Goal: Information Seeking & Learning: Learn about a topic

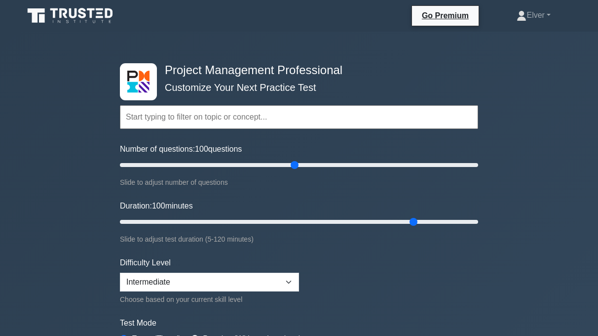
select select "intermediate"
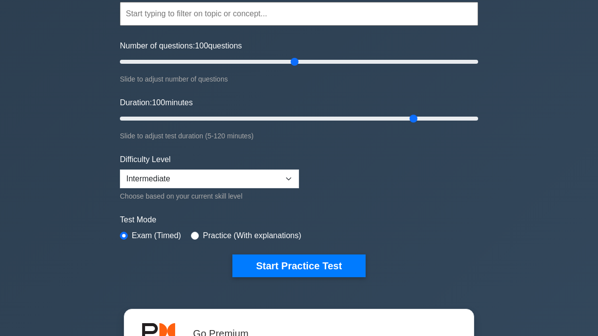
scroll to position [106, 0]
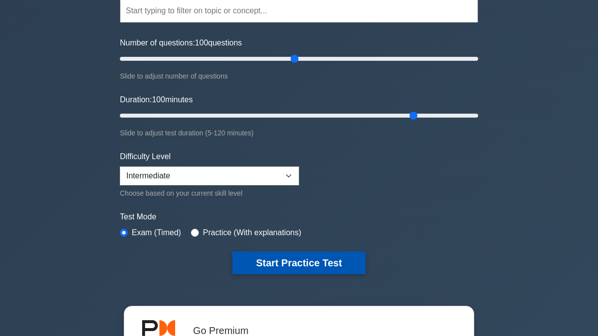
click at [282, 263] on button "Start Practice Test" at bounding box center [299, 262] width 133 height 23
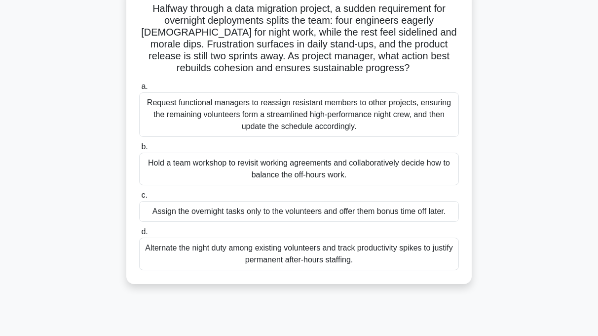
scroll to position [72, 0]
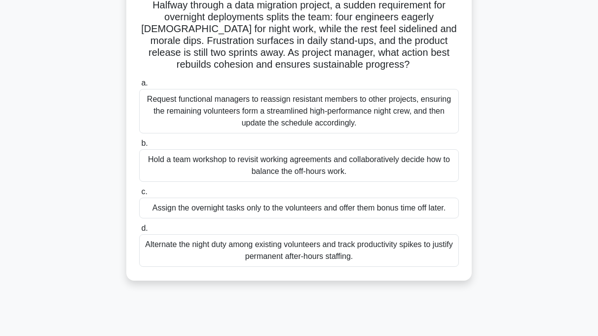
click at [171, 160] on div "Hold a team workshop to revisit working agreements and collaboratively decide h…" at bounding box center [299, 165] width 320 height 33
click at [139, 147] on input "b. Hold a team workshop to revisit working agreements and collaboratively decid…" at bounding box center [139, 143] width 0 height 6
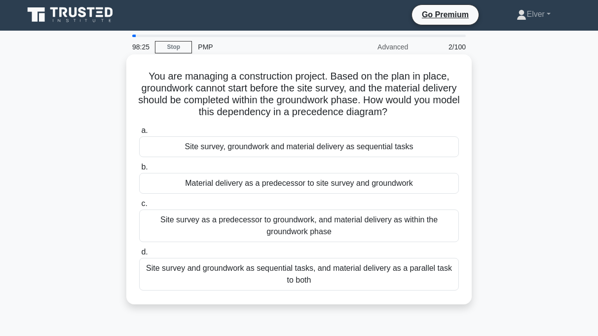
scroll to position [0, 0]
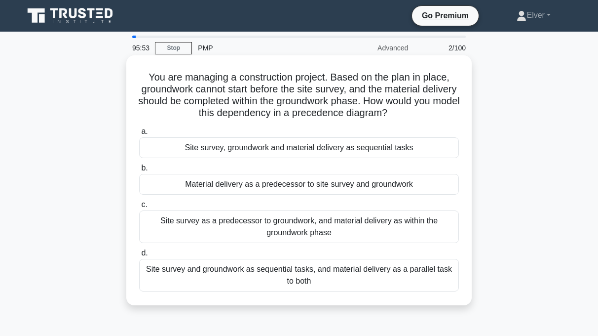
click at [148, 268] on div "Site survey and groundwork as sequential tasks, and material delivery as a para…" at bounding box center [299, 275] width 320 height 33
click at [139, 256] on input "d. Site survey and groundwork as sequential tasks, and material delivery as a p…" at bounding box center [139, 253] width 0 height 6
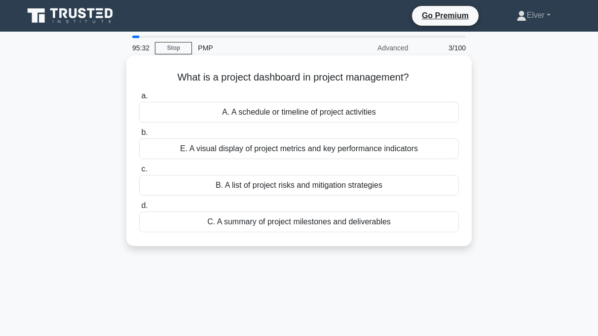
click at [197, 149] on div "E. A visual display of project metrics and key performance indicators" at bounding box center [299, 148] width 320 height 21
click at [139, 136] on input "b. E. A visual display of project metrics and key performance indicators" at bounding box center [139, 132] width 0 height 6
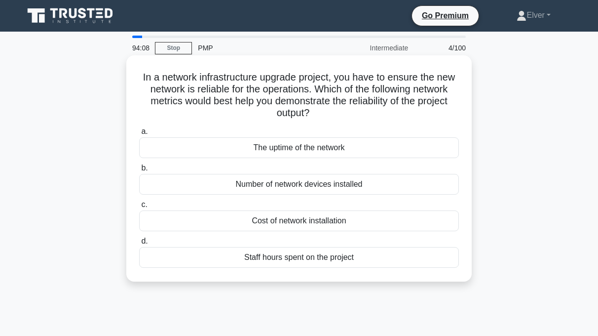
click at [253, 185] on div "Number of network devices installed" at bounding box center [299, 184] width 320 height 21
click at [139, 171] on input "b. Number of network devices installed" at bounding box center [139, 168] width 0 height 6
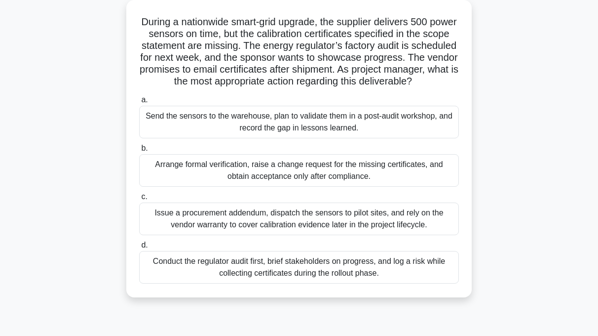
scroll to position [60, 0]
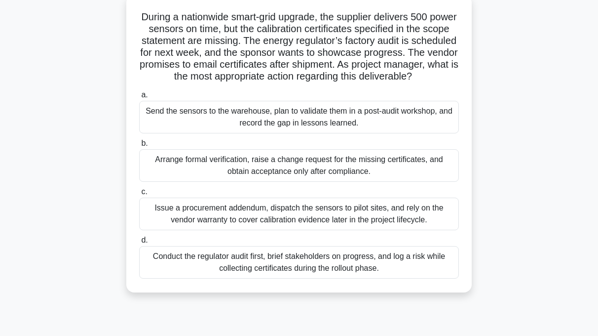
click at [166, 172] on div "Arrange formal verification, raise a change request for the missing certificate…" at bounding box center [299, 165] width 320 height 33
click at [139, 147] on input "b. Arrange formal verification, raise a change request for the missing certific…" at bounding box center [139, 143] width 0 height 6
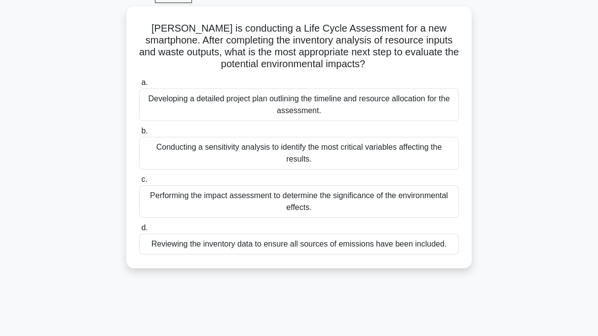
scroll to position [53, 0]
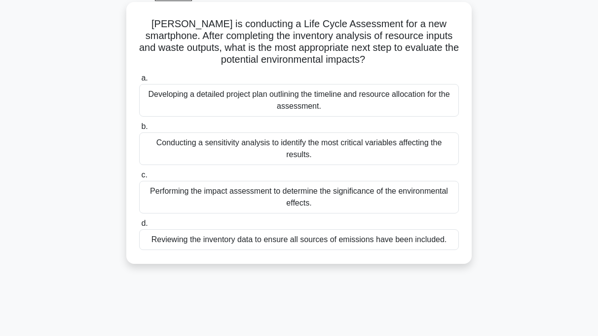
click at [248, 194] on div "Performing the impact assessment to determine the significance of the environme…" at bounding box center [299, 197] width 320 height 33
click at [139, 178] on input "c. Performing the impact assessment to determine the significance of the enviro…" at bounding box center [139, 175] width 0 height 6
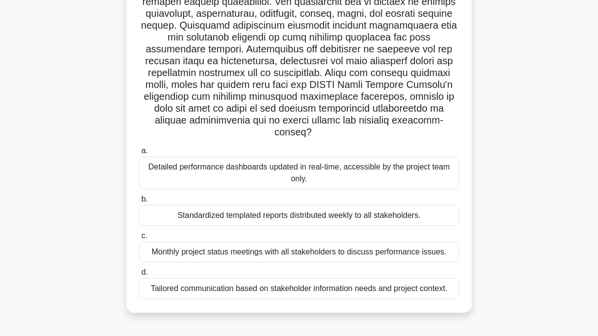
scroll to position [139, 0]
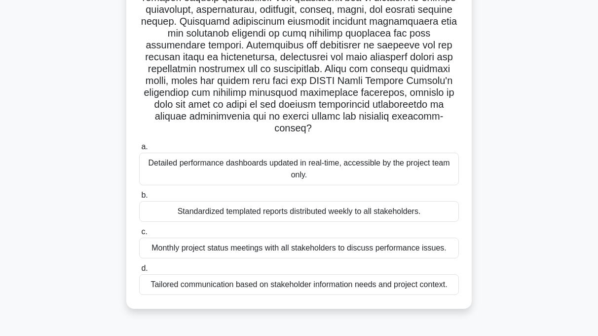
click at [297, 286] on div "Tailored communication based on stakeholder information needs and project conte…" at bounding box center [299, 284] width 320 height 21
click at [139, 272] on input "d. Tailored communication based on stakeholder information needs and project co…" at bounding box center [139, 268] width 0 height 6
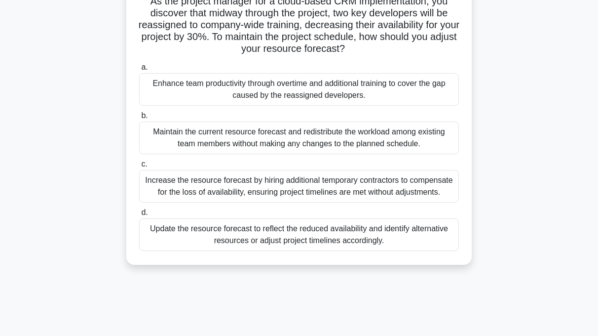
scroll to position [79, 0]
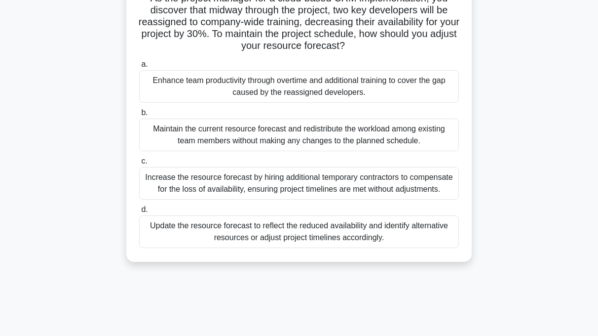
click at [280, 180] on div "Increase the resource forecast by hiring additional temporary contractors to co…" at bounding box center [299, 183] width 320 height 33
click at [139, 164] on input "c. Increase the resource forecast by hiring additional temporary contractors to…" at bounding box center [139, 161] width 0 height 6
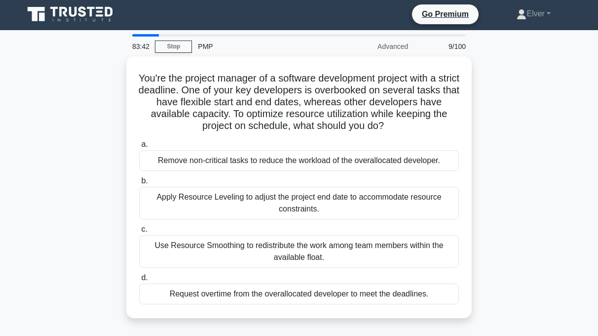
scroll to position [0, 0]
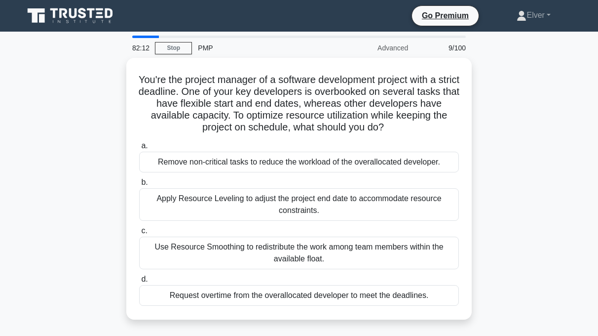
drag, startPoint x: 602, startPoint y: 188, endPoint x: 530, endPoint y: 249, distance: 94.3
click at [530, 249] on div "You're the project manager of a software development project with a strict dead…" at bounding box center [299, 195] width 563 height 274
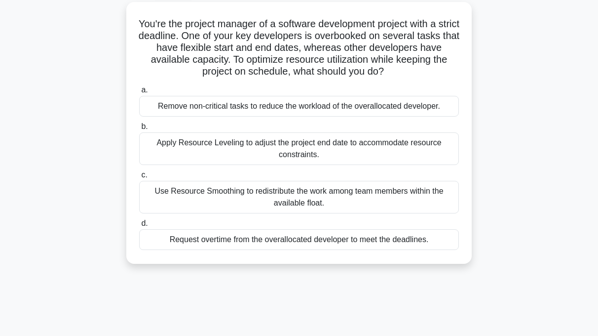
scroll to position [57, 0]
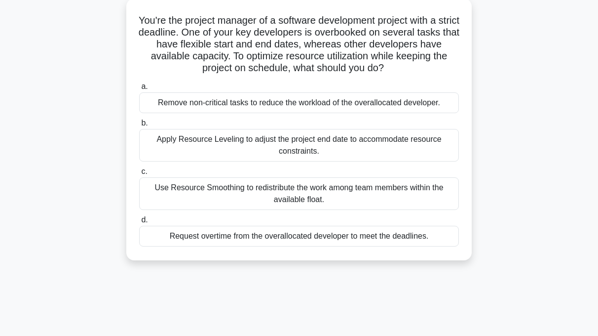
click at [201, 198] on div "Use Resource Smoothing to redistribute the work among team members within the a…" at bounding box center [299, 193] width 320 height 33
click at [139, 175] on input "c. Use Resource Smoothing to redistribute the work among team members within th…" at bounding box center [139, 171] width 0 height 6
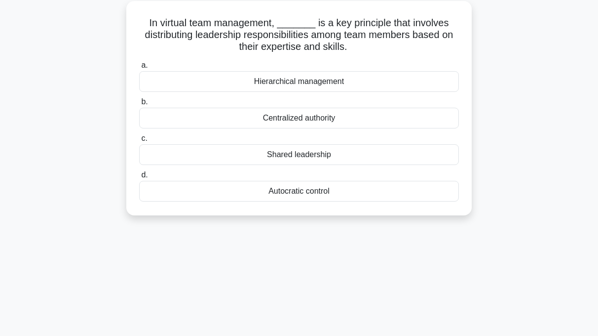
scroll to position [0, 0]
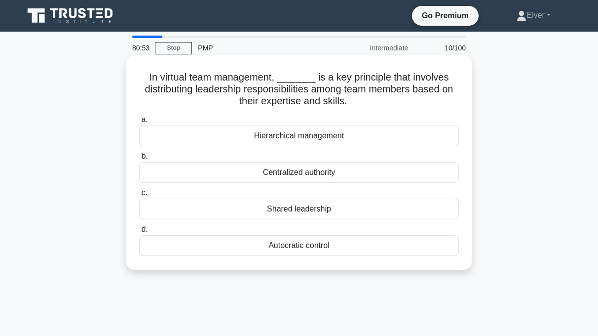
click at [300, 207] on div "Shared leadership" at bounding box center [299, 208] width 320 height 21
click at [139, 196] on input "c. Shared leadership" at bounding box center [139, 193] width 0 height 6
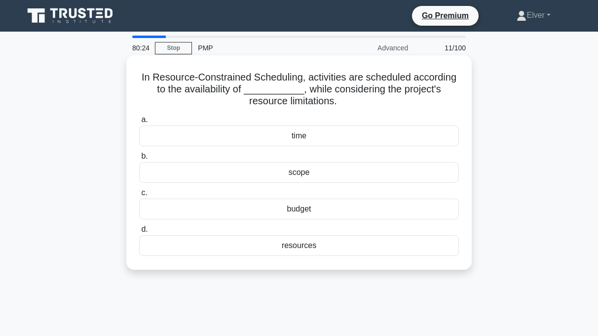
click at [289, 247] on div "resources" at bounding box center [299, 245] width 320 height 21
click at [139, 233] on input "d. resources" at bounding box center [139, 229] width 0 height 6
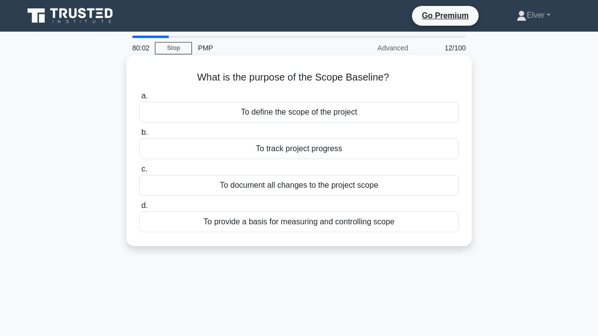
click at [261, 223] on div "To provide a basis for measuring and controlling scope" at bounding box center [299, 221] width 320 height 21
click at [139, 209] on input "d. To provide a basis for measuring and controlling scope" at bounding box center [139, 205] width 0 height 6
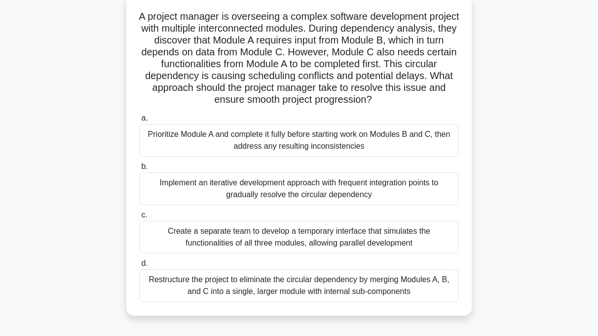
scroll to position [68, 0]
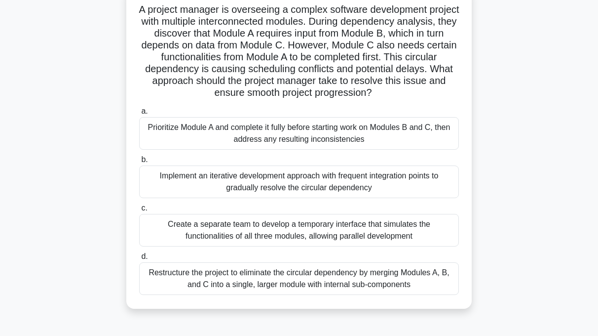
click at [226, 277] on div "Restructure the project to eliminate the circular dependency by merging Modules…" at bounding box center [299, 278] width 320 height 33
click at [139, 260] on input "d. Restructure the project to eliminate the circular dependency by merging Modu…" at bounding box center [139, 256] width 0 height 6
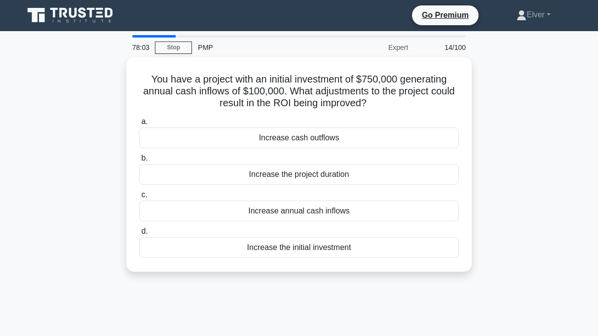
scroll to position [0, 0]
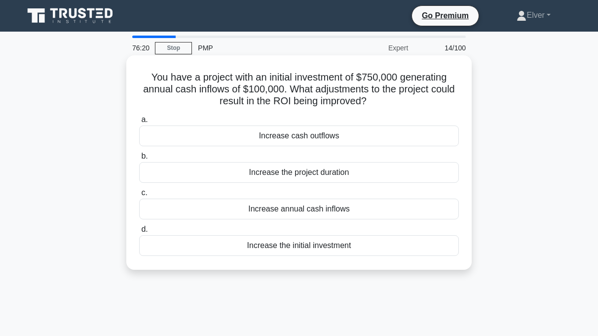
click at [320, 208] on div "Increase annual cash inflows" at bounding box center [299, 208] width 320 height 21
click at [139, 196] on input "c. Increase annual cash inflows" at bounding box center [139, 193] width 0 height 6
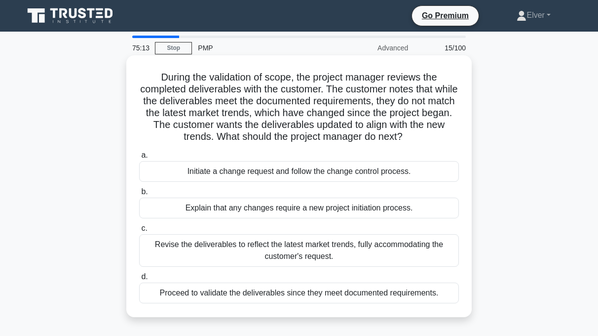
click at [241, 170] on div "Initiate a change request and follow the change control process." at bounding box center [299, 171] width 320 height 21
click at [139, 158] on input "a. Initiate a change request and follow the change control process." at bounding box center [139, 155] width 0 height 6
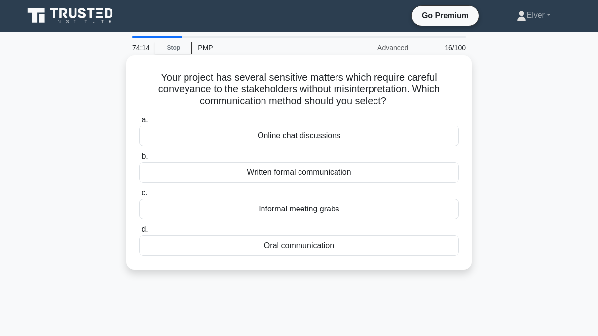
click at [261, 169] on div "Written formal communication" at bounding box center [299, 172] width 320 height 21
click at [139, 159] on input "b. Written formal communication" at bounding box center [139, 156] width 0 height 6
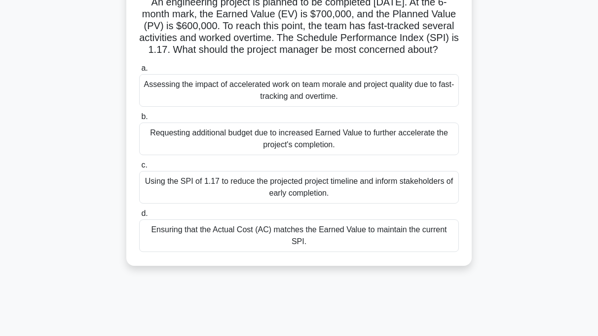
scroll to position [82, 0]
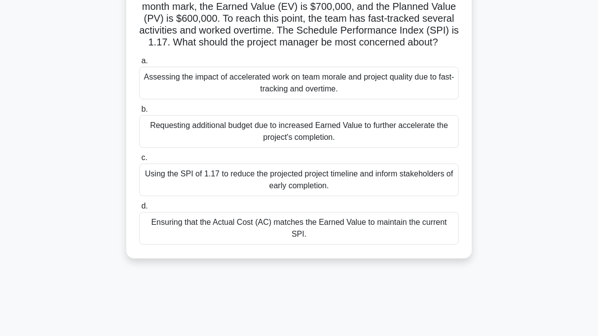
click at [217, 141] on div "Requesting additional budget due to increased Earned Value to further accelerat…" at bounding box center [299, 131] width 320 height 33
click at [139, 113] on input "b. Requesting additional budget due to increased Earned Value to further accele…" at bounding box center [139, 109] width 0 height 6
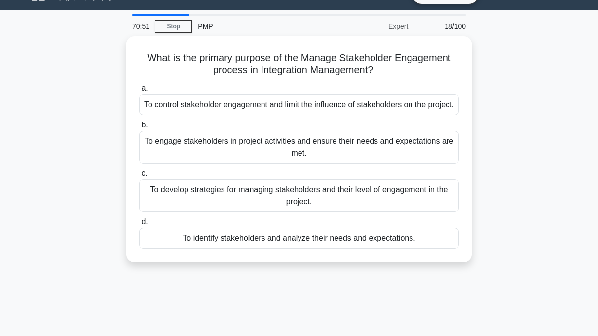
scroll to position [0, 0]
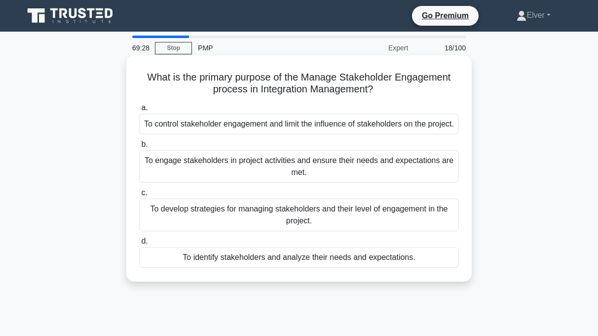
click at [213, 268] on div "To identify stakeholders and analyze their needs and expectations." at bounding box center [299, 257] width 320 height 21
click at [139, 244] on input "d. To identify stakeholders and analyze their needs and expectations." at bounding box center [139, 241] width 0 height 6
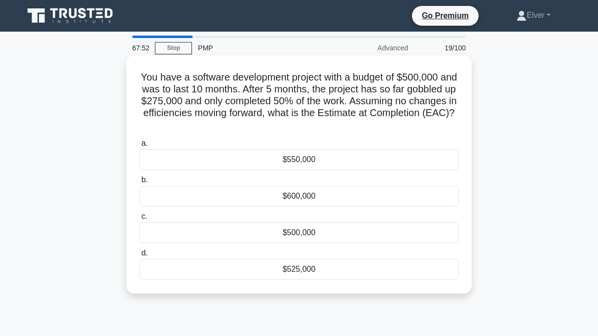
click at [205, 165] on div "$550,000" at bounding box center [299, 159] width 320 height 21
click at [139, 147] on input "a. $550,000" at bounding box center [139, 143] width 0 height 6
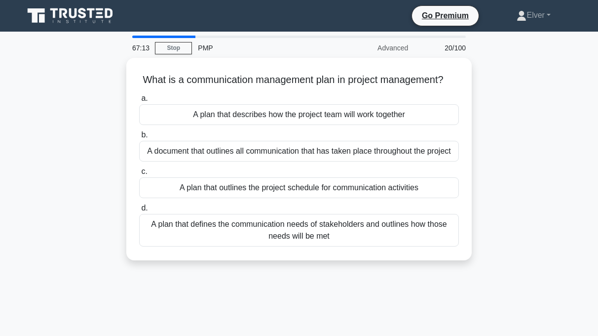
click at [205, 161] on div "A document that outlines all communication that has taken place throughout the …" at bounding box center [299, 151] width 320 height 21
click at [139, 138] on input "b. A document that outlines all communication that has taken place throughout t…" at bounding box center [139, 135] width 0 height 6
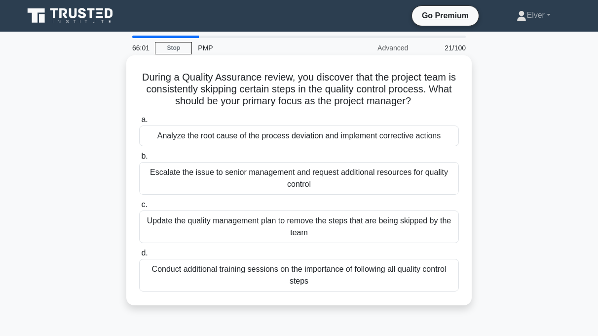
click at [177, 276] on div "Conduct additional training sessions on the importance of following all quality…" at bounding box center [299, 275] width 320 height 33
click at [139, 256] on input "d. Conduct additional training sessions on the importance of following all qual…" at bounding box center [139, 253] width 0 height 6
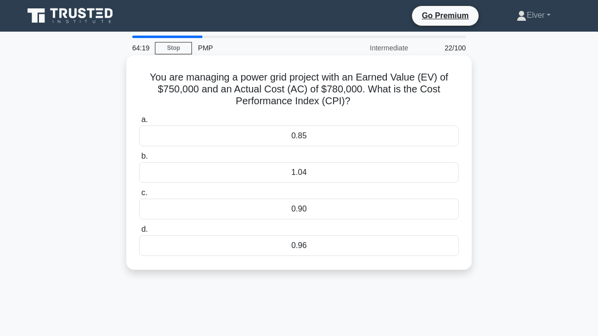
click at [189, 246] on div "0.96" at bounding box center [299, 245] width 320 height 21
click at [139, 233] on input "d. 0.96" at bounding box center [139, 229] width 0 height 6
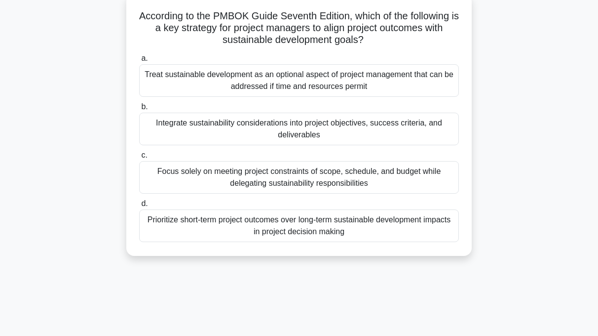
scroll to position [64, 0]
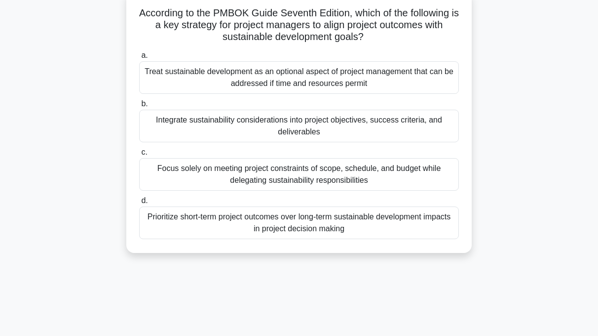
click at [243, 131] on div "Integrate sustainability considerations into project objectives, success criter…" at bounding box center [299, 126] width 320 height 33
click at [139, 107] on input "b. Integrate sustainability considerations into project objectives, success cri…" at bounding box center [139, 104] width 0 height 6
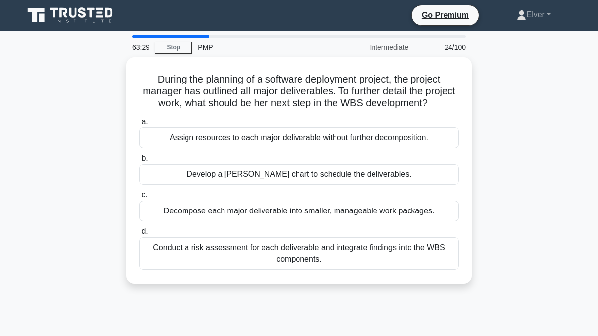
scroll to position [0, 0]
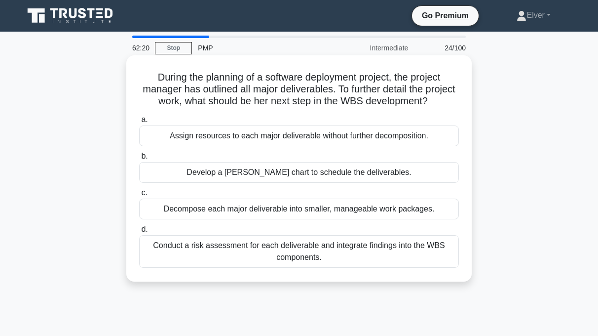
click at [204, 219] on div "Decompose each major deliverable into smaller, manageable work packages." at bounding box center [299, 208] width 320 height 21
click at [139, 196] on input "c. Decompose each major deliverable into smaller, manageable work packages." at bounding box center [139, 193] width 0 height 6
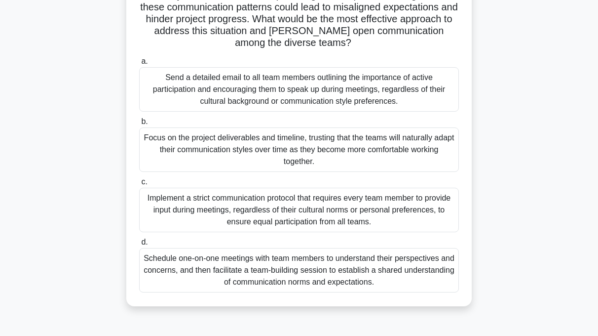
scroll to position [156, 0]
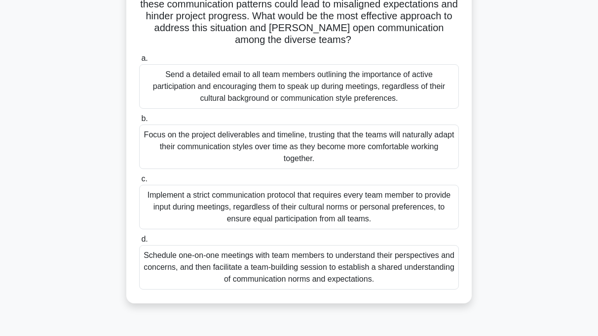
click at [235, 260] on div "Schedule one-on-one meetings with team members to understand their perspectives…" at bounding box center [299, 267] width 320 height 44
click at [139, 242] on input "d. Schedule one-on-one meetings with team members to understand their perspecti…" at bounding box center [139, 239] width 0 height 6
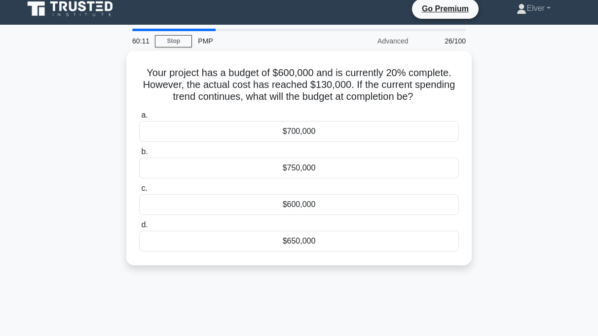
scroll to position [0, 0]
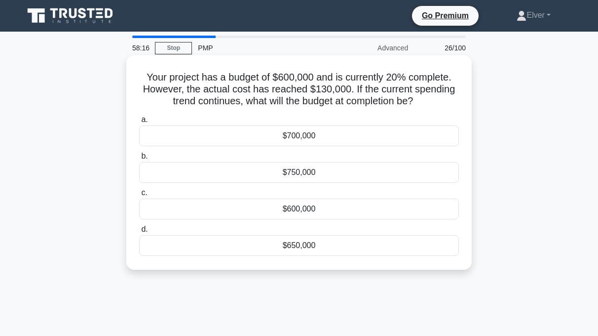
click at [275, 250] on div "$650,000" at bounding box center [299, 245] width 320 height 21
click at [139, 233] on input "d. $650,000" at bounding box center [139, 229] width 0 height 6
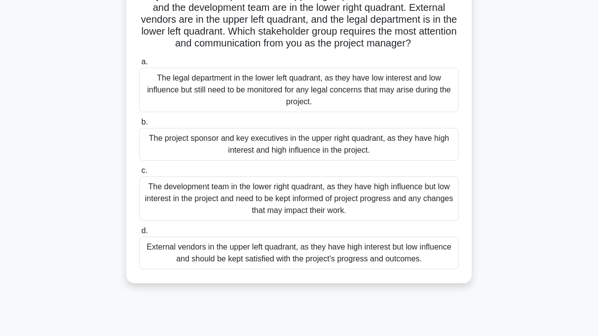
scroll to position [105, 0]
click at [297, 197] on div "The development team in the lower right quadrant, as they have high influence b…" at bounding box center [299, 198] width 320 height 44
click at [139, 174] on input "c. The development team in the lower right quadrant, as they have high influenc…" at bounding box center [139, 170] width 0 height 6
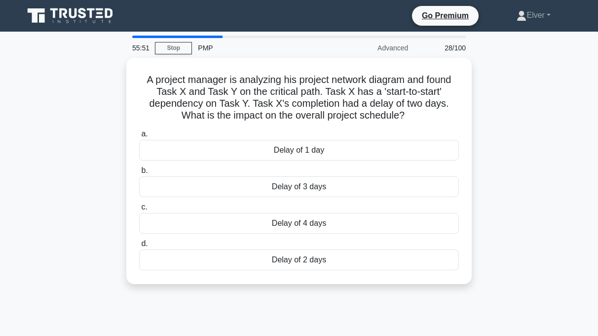
scroll to position [0, 0]
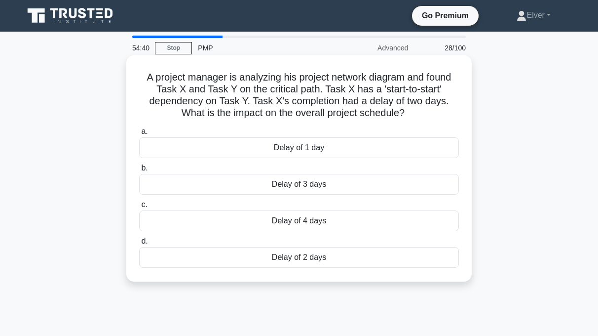
click at [306, 257] on div "Delay of 2 days" at bounding box center [299, 257] width 320 height 21
click at [139, 244] on input "d. Delay of 2 days" at bounding box center [139, 241] width 0 height 6
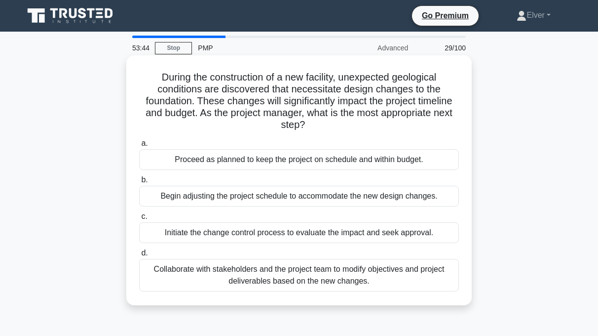
click at [188, 235] on div "Initiate the change control process to evaluate the impact and seek approval." at bounding box center [299, 232] width 320 height 21
click at [139, 220] on input "c. Initiate the change control process to evaluate the impact and seek approval." at bounding box center [139, 216] width 0 height 6
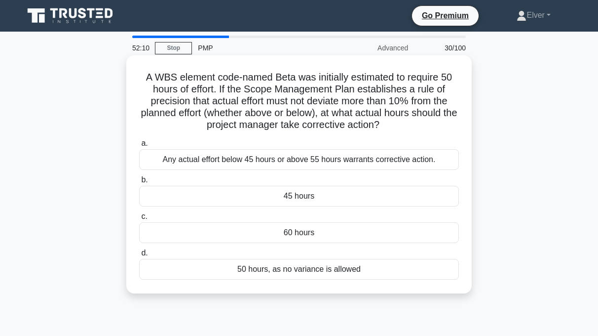
click at [201, 164] on div "Any actual effort below 45 hours or above 55 hours warrants corrective action." at bounding box center [299, 159] width 320 height 21
click at [139, 147] on input "a. Any actual effort below 45 hours or above 55 hours warrants corrective actio…" at bounding box center [139, 143] width 0 height 6
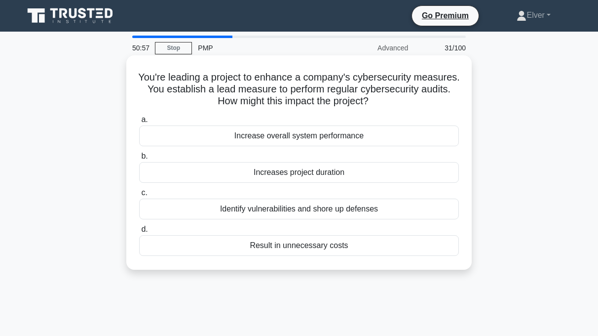
click at [247, 211] on div "Identify vulnerabilities and shore up defenses" at bounding box center [299, 208] width 320 height 21
click at [139, 196] on input "c. Identify vulnerabilities and shore up defenses" at bounding box center [139, 193] width 0 height 6
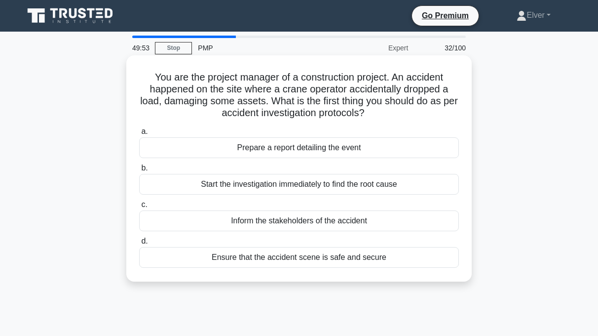
click at [203, 259] on div "Ensure that the accident scene is safe and secure" at bounding box center [299, 257] width 320 height 21
click at [139, 244] on input "d. Ensure that the accident scene is safe and secure" at bounding box center [139, 241] width 0 height 6
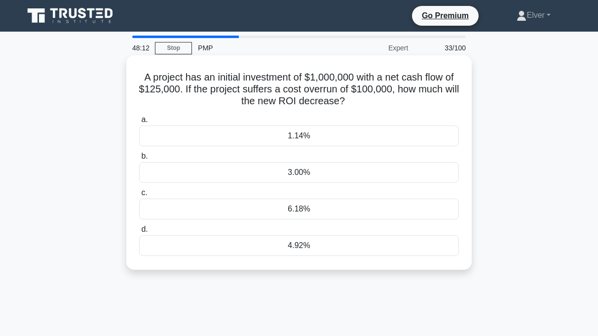
click at [231, 208] on div "6.18%" at bounding box center [299, 208] width 320 height 21
click at [139, 196] on input "c. 6.18%" at bounding box center [139, 193] width 0 height 6
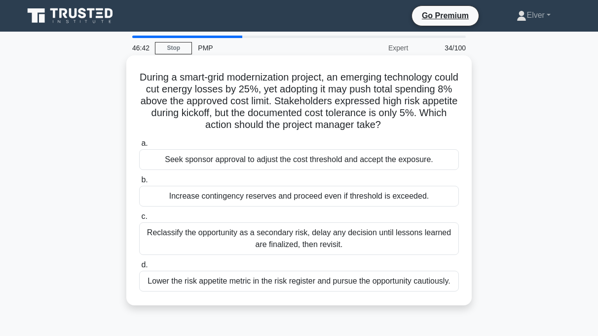
click at [225, 193] on div "Increase contingency reserves and proceed even if threshold is exceeded." at bounding box center [299, 196] width 320 height 21
click at [139, 183] on input "b. Increase contingency reserves and proceed even if threshold is exceeded." at bounding box center [139, 180] width 0 height 6
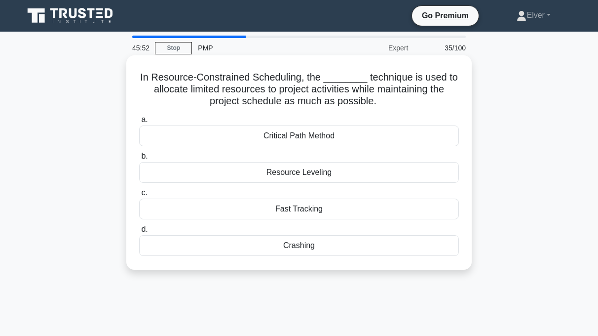
click at [303, 138] on div "Critical Path Method" at bounding box center [299, 135] width 320 height 21
click at [139, 123] on input "a. Critical Path Method" at bounding box center [139, 120] width 0 height 6
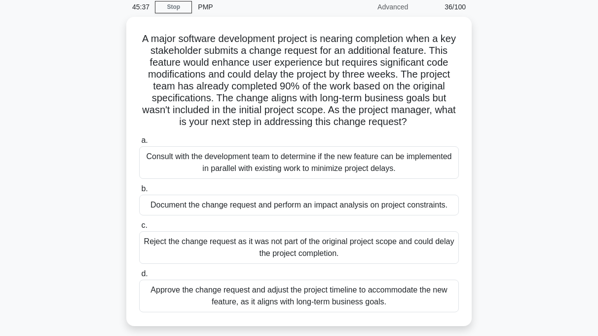
scroll to position [42, 0]
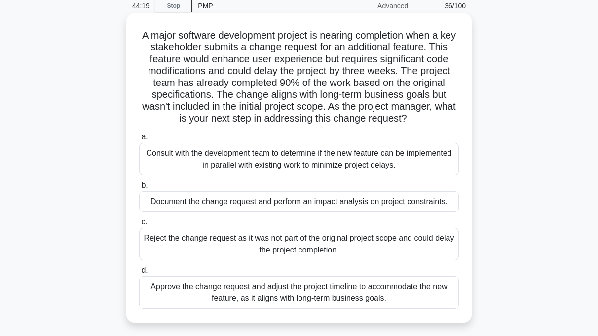
click at [192, 203] on div "Document the change request and perform an impact analysis on project constrain…" at bounding box center [299, 201] width 320 height 21
click at [139, 189] on input "b. Document the change request and perform an impact analysis on project constr…" at bounding box center [139, 185] width 0 height 6
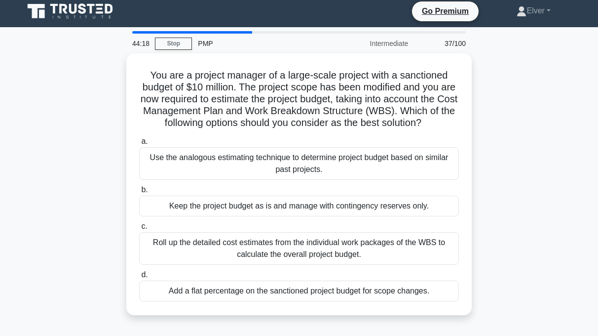
scroll to position [0, 0]
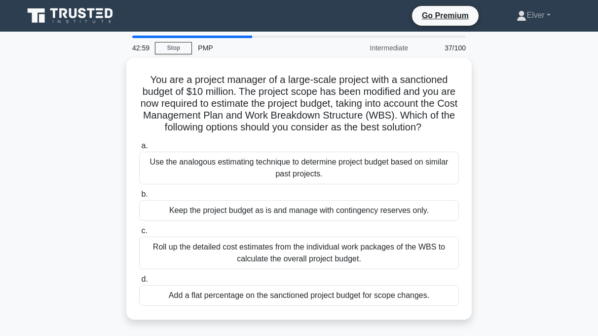
drag, startPoint x: 603, startPoint y: 200, endPoint x: 539, endPoint y: 270, distance: 94.7
click at [539, 270] on div "You are a project manager of a large-scale project with a sanctioned budget of …" at bounding box center [299, 195] width 563 height 274
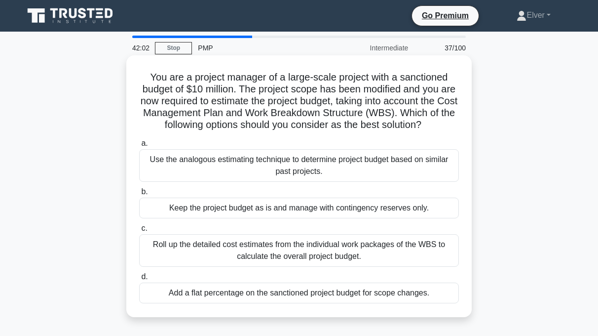
click at [274, 252] on div "Roll up the detailed cost estimates from the individual work packages of the WB…" at bounding box center [299, 250] width 320 height 33
click at [139, 232] on input "c. Roll up the detailed cost estimates from the individual work packages of the…" at bounding box center [139, 228] width 0 height 6
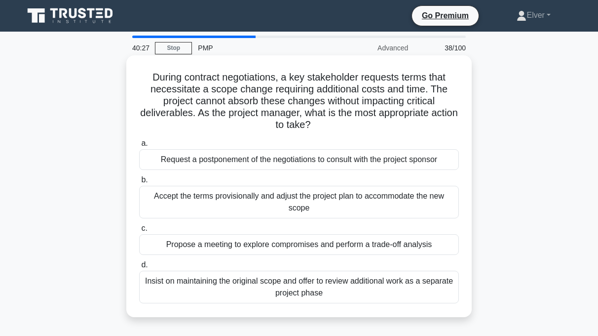
click at [300, 245] on div "Propose a meeting to explore compromises and perform a trade-off analysis" at bounding box center [299, 244] width 320 height 21
click at [139, 232] on input "c. Propose a meeting to explore compromises and perform a trade-off analysis" at bounding box center [139, 228] width 0 height 6
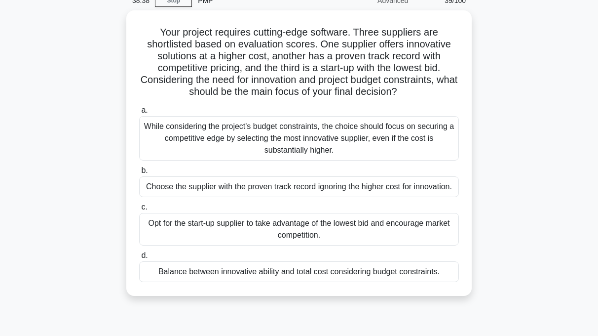
scroll to position [46, 0]
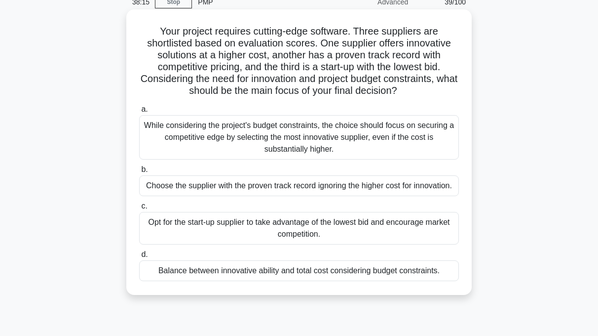
click at [248, 270] on div "Balance between innovative ability and total cost considering budget constraint…" at bounding box center [299, 270] width 320 height 21
click at [139, 258] on input "d. Balance between innovative ability and total cost considering budget constra…" at bounding box center [139, 254] width 0 height 6
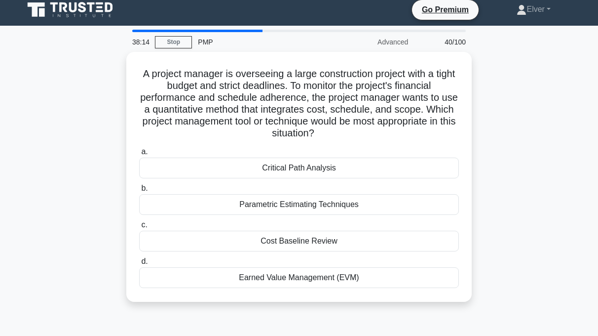
scroll to position [0, 0]
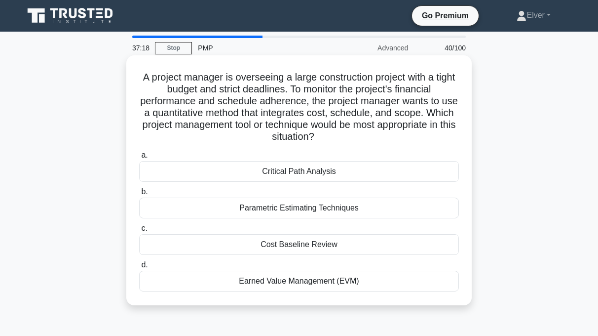
click at [267, 282] on div "Earned Value Management (EVM)" at bounding box center [299, 281] width 320 height 21
click at [139, 268] on input "d. Earned Value Management (EVM)" at bounding box center [139, 265] width 0 height 6
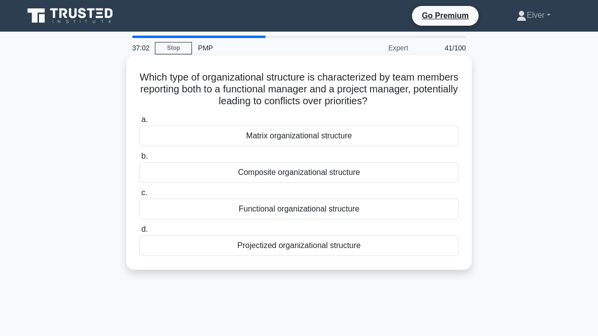
click at [258, 135] on div "Matrix organizational structure" at bounding box center [299, 135] width 320 height 21
click at [139, 123] on input "a. Matrix organizational structure" at bounding box center [139, 120] width 0 height 6
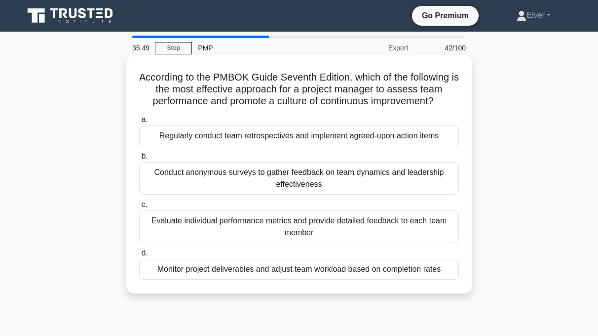
click at [270, 224] on div "Evaluate individual performance metrics and provide detailed feedback to each t…" at bounding box center [299, 226] width 320 height 33
click at [139, 208] on input "c. Evaluate individual performance metrics and provide detailed feedback to eac…" at bounding box center [139, 204] width 0 height 6
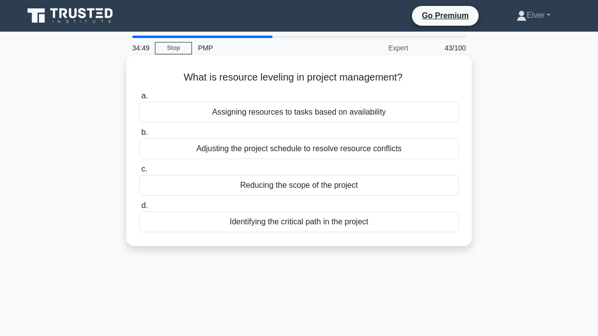
click at [212, 148] on div "Adjusting the project schedule to resolve resource conflicts" at bounding box center [299, 148] width 320 height 21
click at [139, 136] on input "b. Adjusting the project schedule to resolve resource conflicts" at bounding box center [139, 132] width 0 height 6
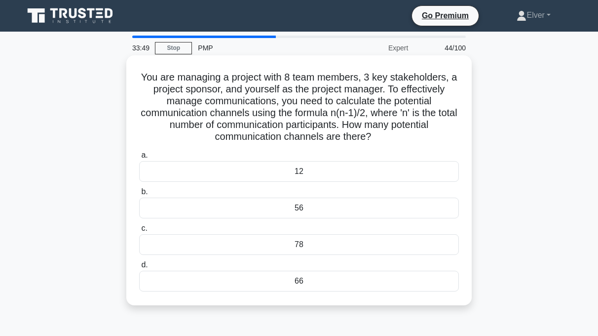
click at [186, 247] on div "78" at bounding box center [299, 244] width 320 height 21
click at [139, 232] on input "c. 78" at bounding box center [139, 228] width 0 height 6
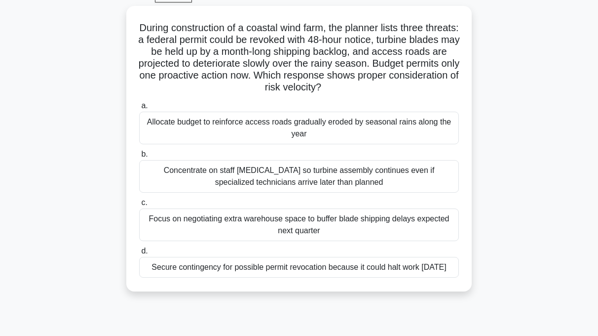
scroll to position [55, 0]
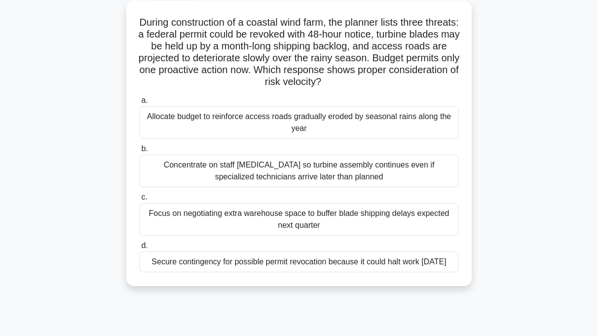
click at [235, 268] on div "Secure contingency for possible permit revocation because it could halt work wi…" at bounding box center [299, 261] width 320 height 21
click at [139, 249] on input "d. Secure contingency for possible permit revocation because it could halt work…" at bounding box center [139, 245] width 0 height 6
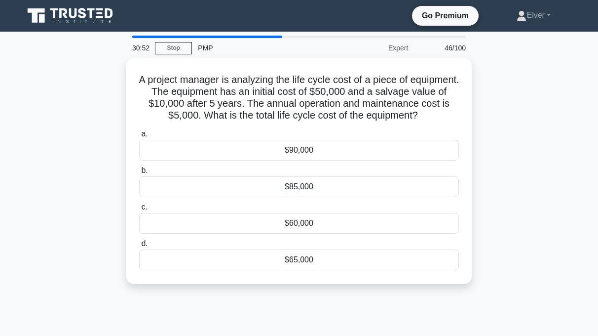
scroll to position [0, 0]
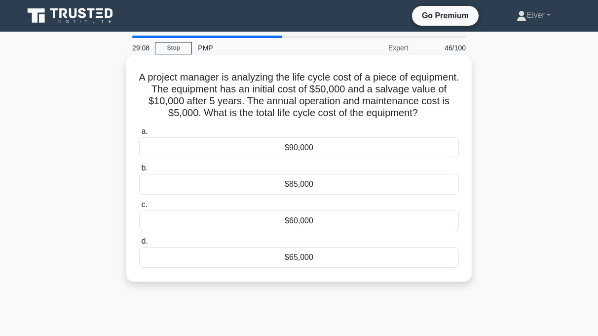
click at [260, 255] on div "$65,000" at bounding box center [299, 257] width 320 height 21
click at [139, 244] on input "d. $65,000" at bounding box center [139, 241] width 0 height 6
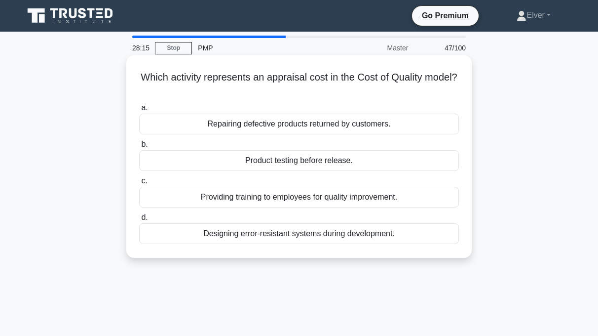
click at [204, 124] on div "Repairing defective products returned by customers." at bounding box center [299, 124] width 320 height 21
click at [139, 111] on input "a. Repairing defective products returned by customers." at bounding box center [139, 108] width 0 height 6
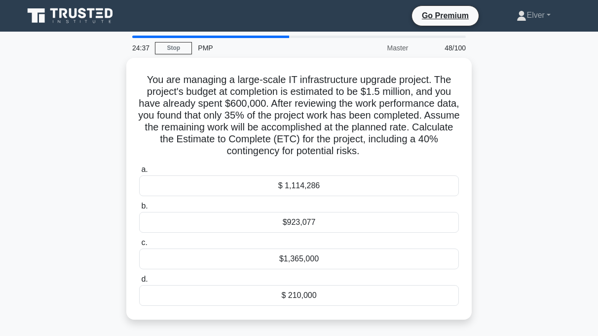
click at [510, 141] on div "You are managing a large-scale IT infrastructure upgrade project. The project's…" at bounding box center [299, 195] width 563 height 274
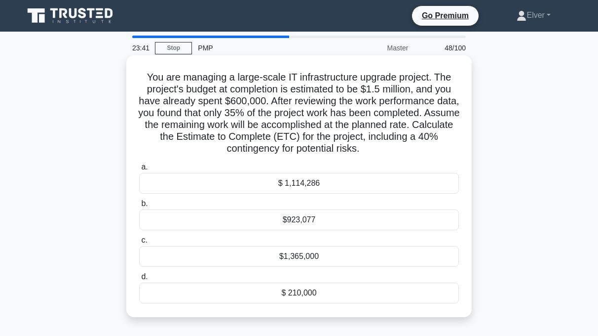
click at [267, 262] on div "$1,365,000" at bounding box center [299, 256] width 320 height 21
click at [139, 243] on input "c. $1,365,000" at bounding box center [139, 240] width 0 height 6
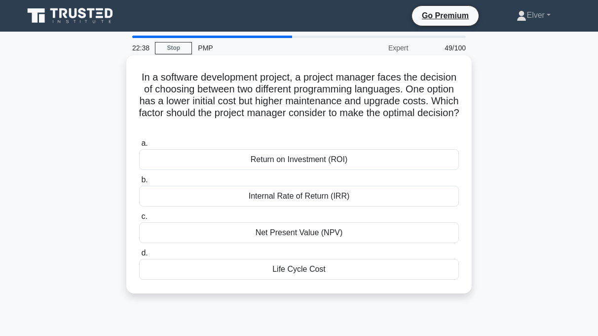
click at [206, 198] on div "Internal Rate of Return (IRR)" at bounding box center [299, 196] width 320 height 21
click at [139, 183] on input "b. Internal Rate of Return (IRR)" at bounding box center [139, 180] width 0 height 6
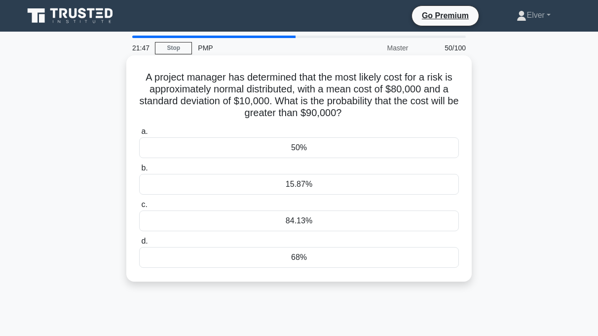
click at [282, 224] on div "84.13%" at bounding box center [299, 220] width 320 height 21
click at [139, 208] on input "c. 84.13%" at bounding box center [139, 204] width 0 height 6
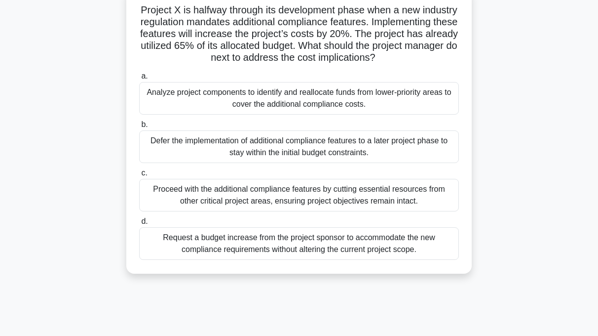
scroll to position [71, 0]
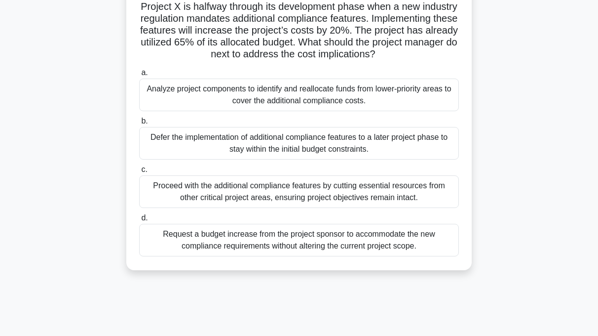
click at [235, 256] on div "Request a budget increase from the project sponsor to accommodate the new compl…" at bounding box center [299, 240] width 320 height 33
click at [139, 221] on input "d. Request a budget increase from the project sponsor to accommodate the new co…" at bounding box center [139, 218] width 0 height 6
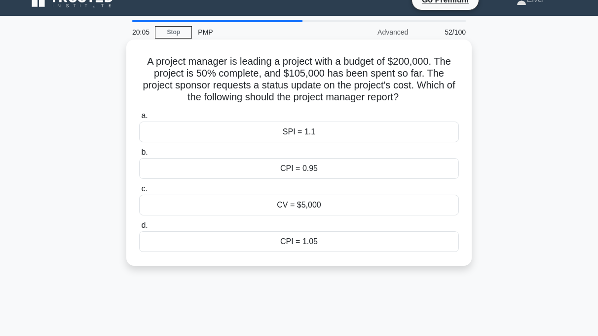
scroll to position [0, 0]
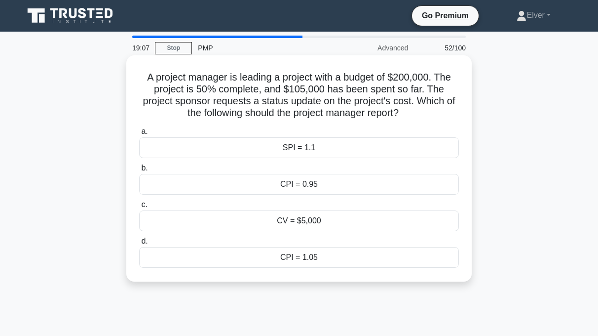
click at [251, 191] on div "CPI = 0.95" at bounding box center [299, 184] width 320 height 21
click at [139, 171] on input "b. CPI = 0.95" at bounding box center [139, 168] width 0 height 6
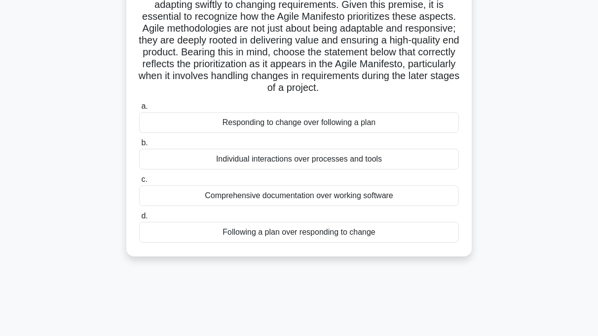
scroll to position [158, 0]
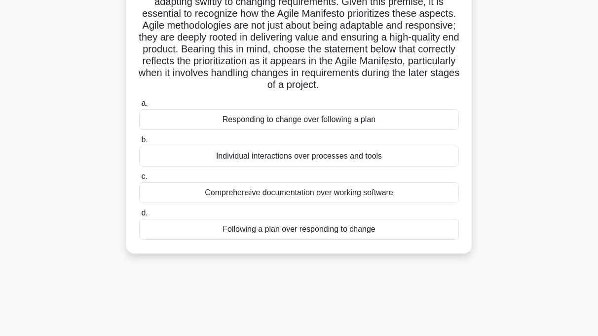
click at [255, 130] on div "Responding to change over following a plan" at bounding box center [299, 119] width 320 height 21
click at [139, 107] on input "a. Responding to change over following a plan" at bounding box center [139, 103] width 0 height 6
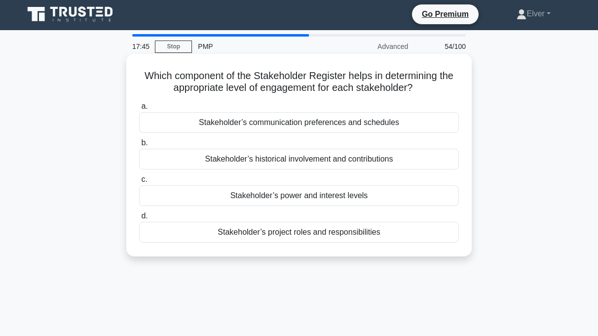
scroll to position [0, 0]
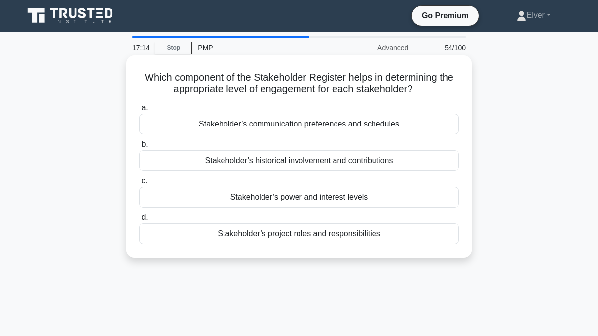
click at [267, 124] on div "Stakeholder’s communication preferences and schedules" at bounding box center [299, 124] width 320 height 21
click at [139, 111] on input "a. Stakeholder’s communication preferences and schedules" at bounding box center [139, 108] width 0 height 6
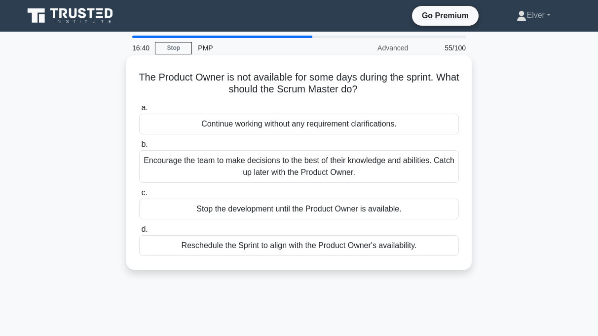
click at [203, 162] on div "Encourage the team to make decisions to the best of their knowledge and abiliti…" at bounding box center [299, 166] width 320 height 33
click at [139, 148] on input "b. Encourage the team to make decisions to the best of their knowledge and abil…" at bounding box center [139, 144] width 0 height 6
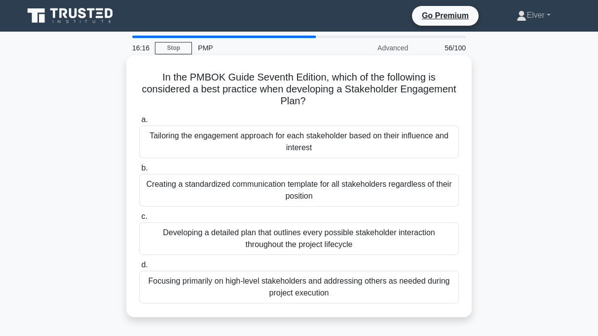
click at [169, 142] on div "Tailoring the engagement approach for each stakeholder based on their influence…" at bounding box center [299, 141] width 320 height 33
click at [139, 123] on input "a. Tailoring the engagement approach for each stakeholder based on their influe…" at bounding box center [139, 120] width 0 height 6
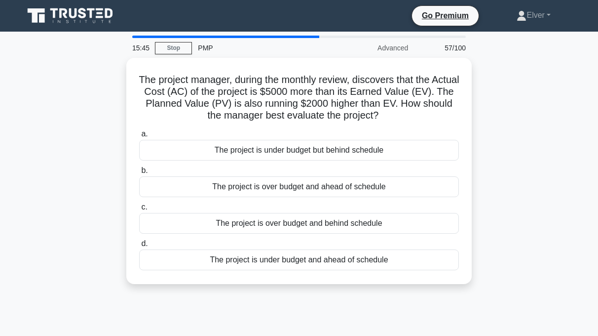
click at [548, 147] on div "The project manager, during the monthly review, discovers that the Actual Cost …" at bounding box center [299, 177] width 563 height 238
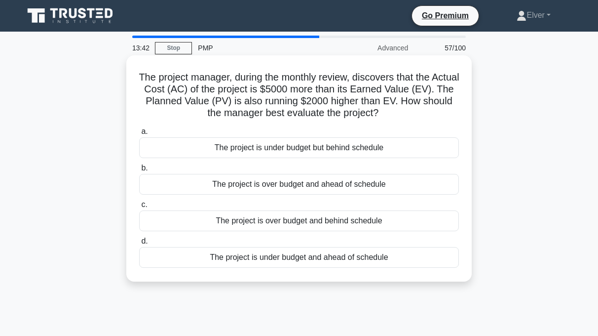
click at [168, 223] on div "The project is over budget and behind schedule" at bounding box center [299, 220] width 320 height 21
click at [139, 208] on input "c. The project is over budget and behind schedule" at bounding box center [139, 204] width 0 height 6
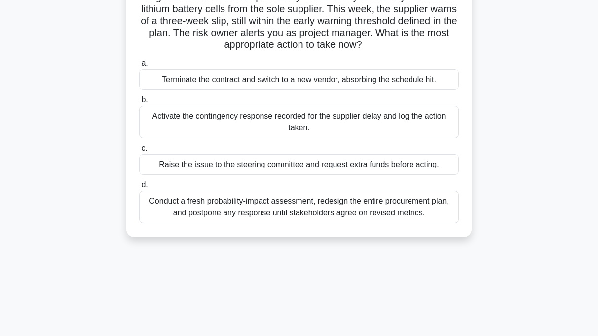
scroll to position [95, 0]
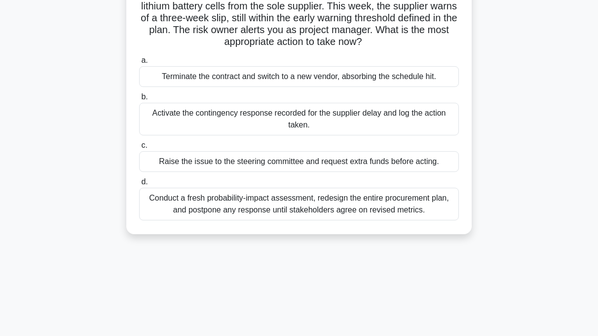
click at [307, 201] on div "Conduct a fresh probability-impact assessment, redesign the entire procurement …" at bounding box center [299, 204] width 320 height 33
click at [139, 185] on input "d. Conduct a fresh probability-impact assessment, redesign the entire procureme…" at bounding box center [139, 182] width 0 height 6
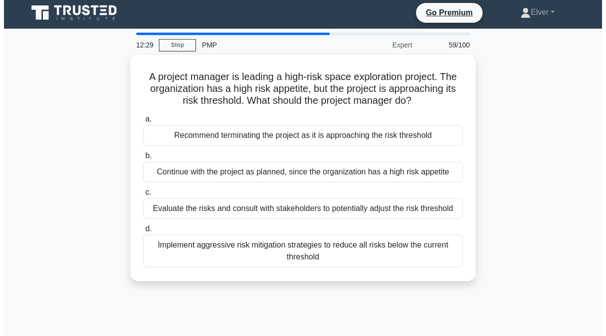
scroll to position [0, 0]
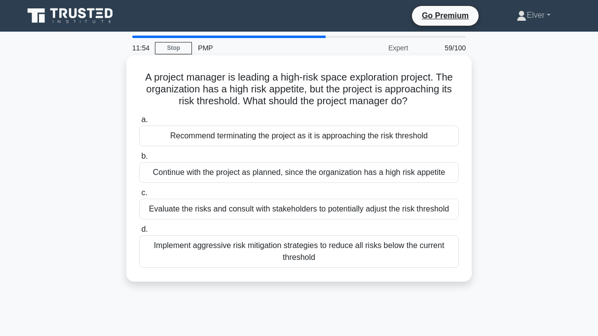
click at [244, 210] on div "Evaluate the risks and consult with stakeholders to potentially adjust the risk…" at bounding box center [299, 208] width 320 height 21
click at [139, 196] on input "c. Evaluate the risks and consult with stakeholders to potentially adjust the r…" at bounding box center [139, 193] width 0 height 6
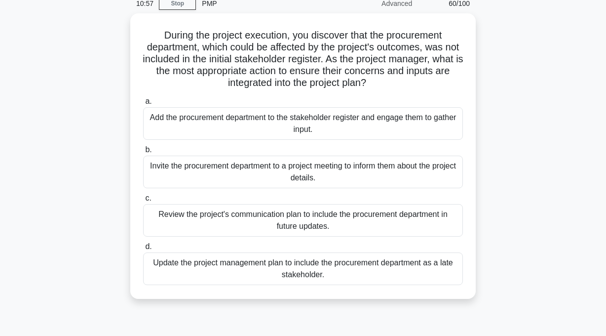
scroll to position [46, 0]
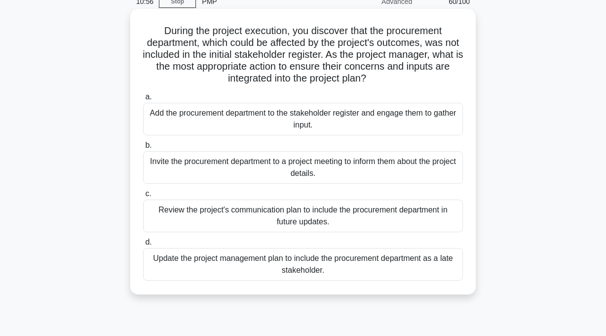
click at [251, 268] on div "Update the project management plan to include the procurement department as a l…" at bounding box center [303, 264] width 320 height 33
click at [143, 245] on input "d. Update the project management plan to include the procurement department as …" at bounding box center [143, 242] width 0 height 6
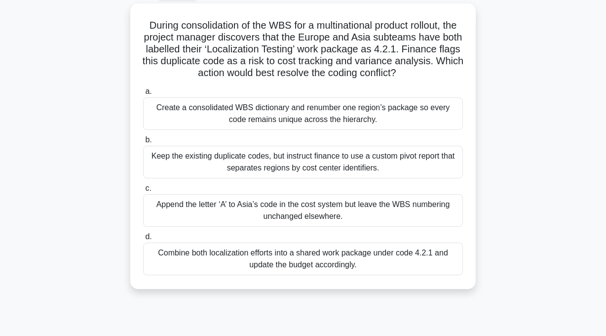
scroll to position [53, 0]
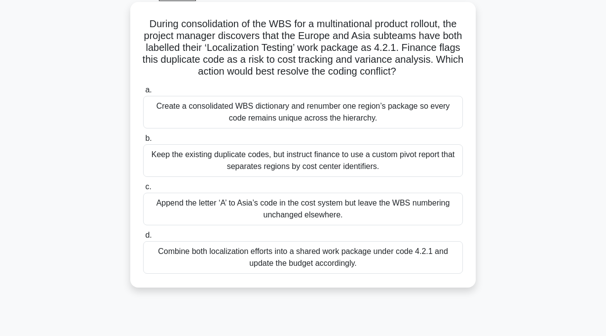
click at [209, 117] on div "Create a consolidated WBS dictionary and renumber one region’s package so every…" at bounding box center [303, 112] width 320 height 33
click at [143, 93] on input "a. Create a consolidated WBS dictionary and renumber one region’s package so ev…" at bounding box center [143, 90] width 0 height 6
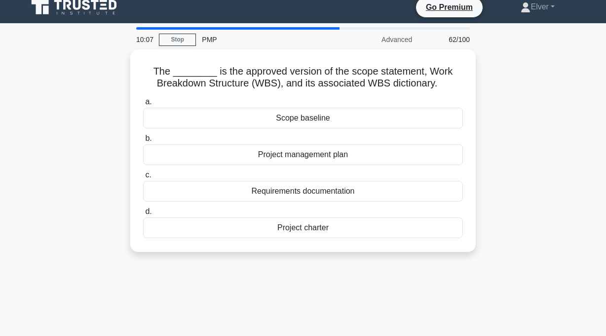
scroll to position [0, 0]
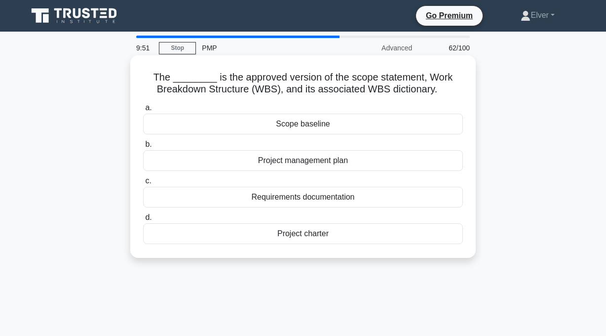
click at [285, 127] on div "Scope baseline" at bounding box center [303, 124] width 320 height 21
click at [143, 111] on input "a. Scope baseline" at bounding box center [143, 108] width 0 height 6
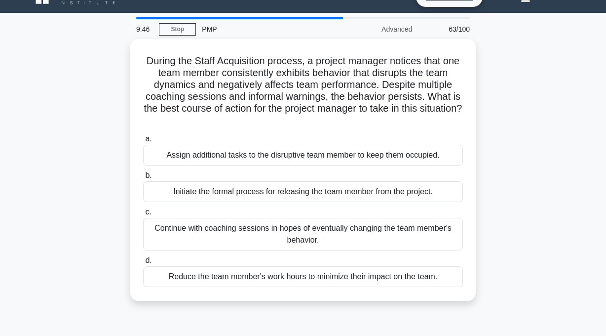
scroll to position [19, 0]
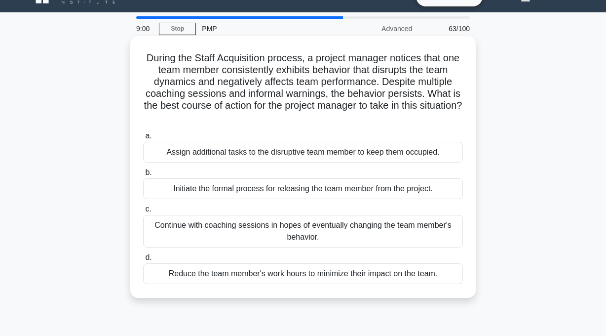
click at [248, 278] on div "Reduce the team member's work hours to minimize their impact on the team." at bounding box center [303, 273] width 320 height 21
click at [143, 261] on input "d. Reduce the team member's work hours to minimize their impact on the team." at bounding box center [143, 257] width 0 height 6
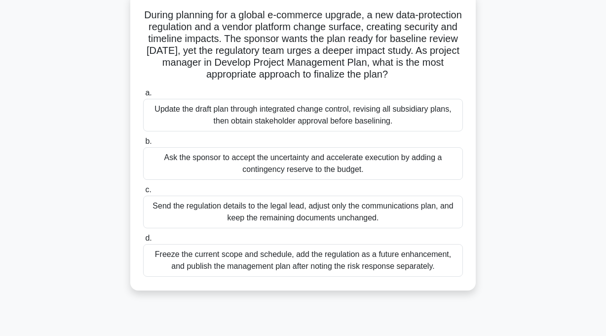
scroll to position [63, 0]
click at [251, 111] on div "Update the draft plan through integrated change control, revising all subsidiar…" at bounding box center [303, 114] width 320 height 33
click at [143, 96] on input "a. Update the draft plan through integrated change control, revising all subsid…" at bounding box center [143, 92] width 0 height 6
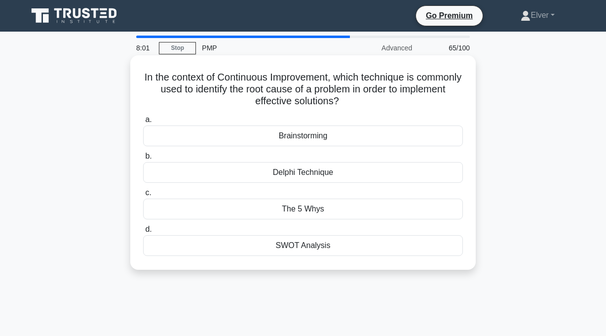
scroll to position [0, 0]
click at [304, 212] on div "The 5 Whys" at bounding box center [303, 208] width 320 height 21
click at [143, 196] on input "c. The 5 Whys" at bounding box center [143, 193] width 0 height 6
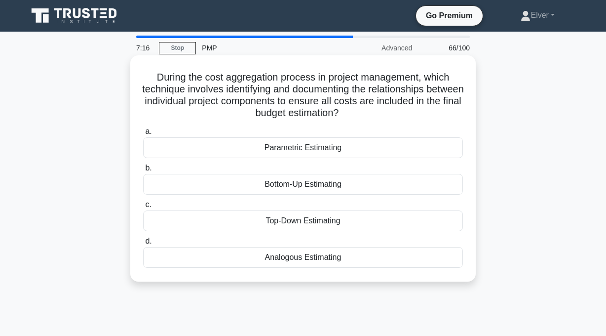
click at [293, 188] on div "Bottom-Up Estimating" at bounding box center [303, 184] width 320 height 21
click at [143, 171] on input "b. Bottom-Up Estimating" at bounding box center [143, 168] width 0 height 6
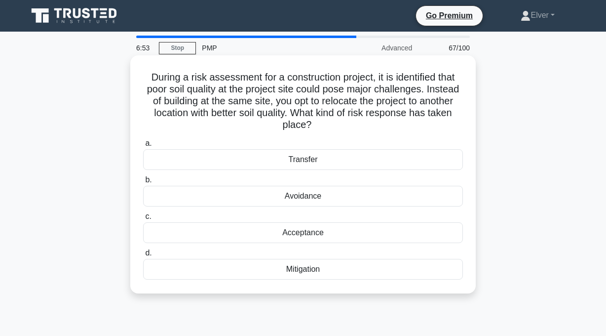
click at [301, 162] on div "Transfer" at bounding box center [303, 159] width 320 height 21
click at [143, 147] on input "a. Transfer" at bounding box center [143, 143] width 0 height 6
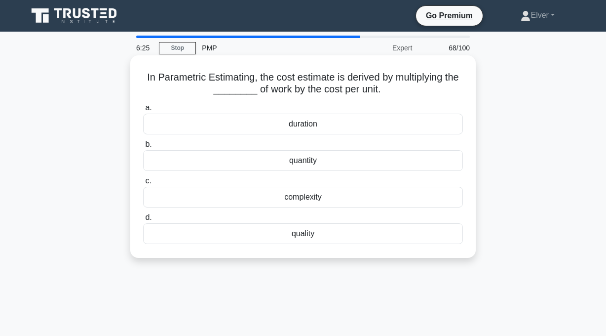
click at [292, 163] on div "quantity" at bounding box center [303, 160] width 320 height 21
click at [143, 148] on input "b. quantity" at bounding box center [143, 144] width 0 height 6
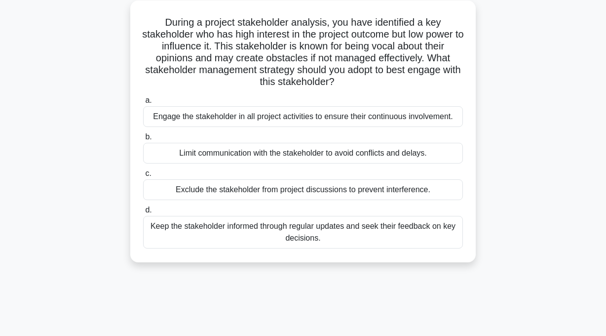
scroll to position [58, 0]
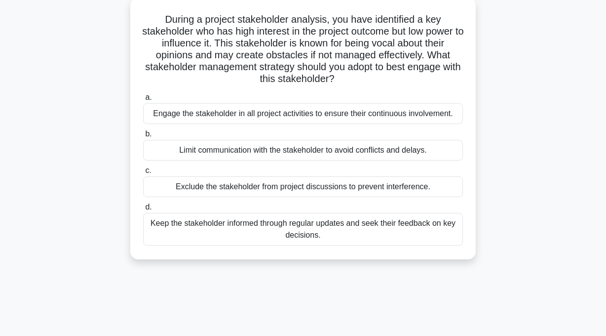
click at [354, 232] on div "Keep the stakeholder informed through regular updates and seek their feedback o…" at bounding box center [303, 229] width 320 height 33
click at [143, 210] on input "d. Keep the stakeholder informed through regular updates and seek their feedbac…" at bounding box center [143, 207] width 0 height 6
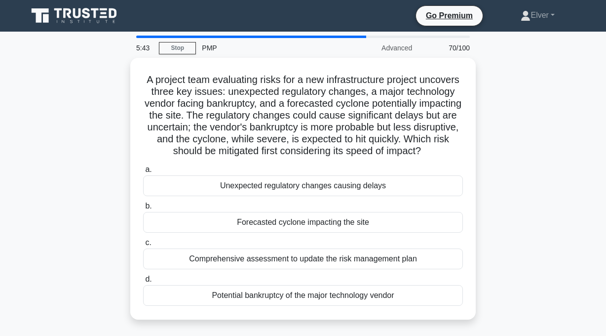
scroll to position [0, 0]
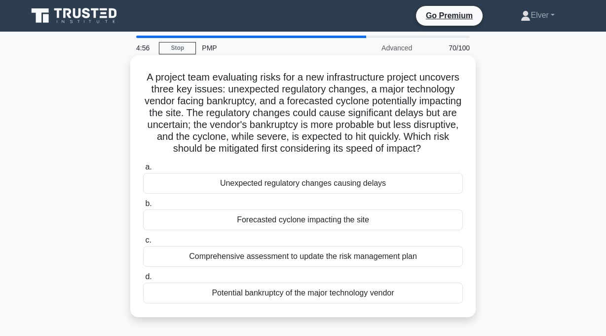
click at [245, 227] on div "Forecasted cyclone impacting the site" at bounding box center [303, 219] width 320 height 21
click at [143, 207] on input "b. Forecasted cyclone impacting the site" at bounding box center [143, 203] width 0 height 6
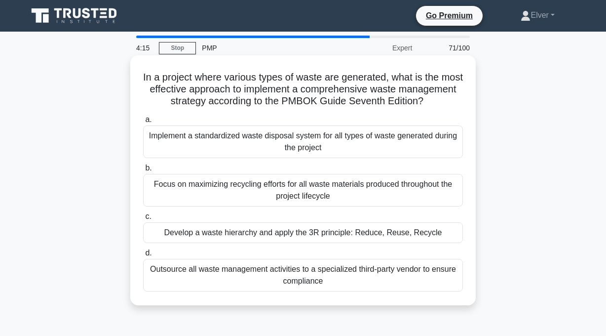
click at [249, 243] on div "Develop a waste hierarchy and apply the 3R principle: Reduce, Reuse, Recycle" at bounding box center [303, 232] width 320 height 21
click at [143, 220] on input "c. Develop a waste hierarchy and apply the 3R principle: Reduce, Reuse, Recycle" at bounding box center [143, 216] width 0 height 6
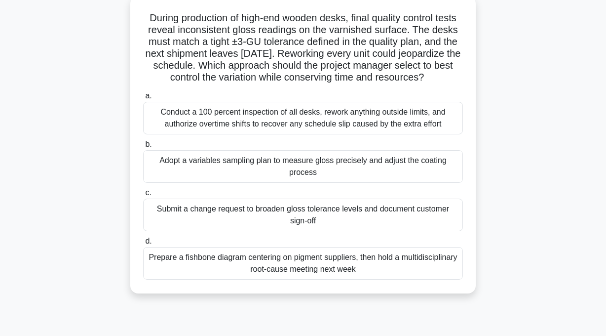
scroll to position [63, 0]
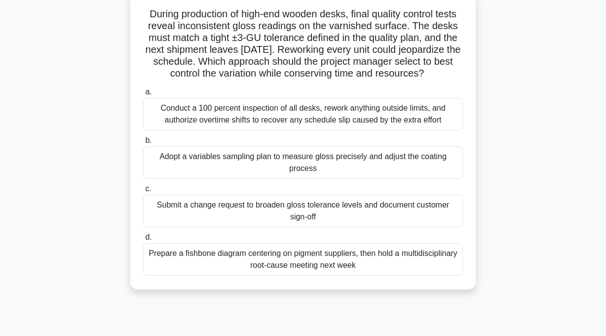
click at [314, 175] on div "Adopt a variables sampling plan to measure gloss precisely and adjust the coati…" at bounding box center [303, 162] width 320 height 33
click at [143, 144] on input "b. Adopt a variables sampling plan to measure gloss precisely and adjust the co…" at bounding box center [143, 140] width 0 height 6
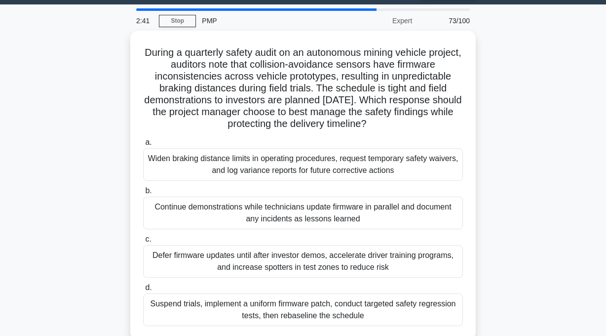
scroll to position [26, 0]
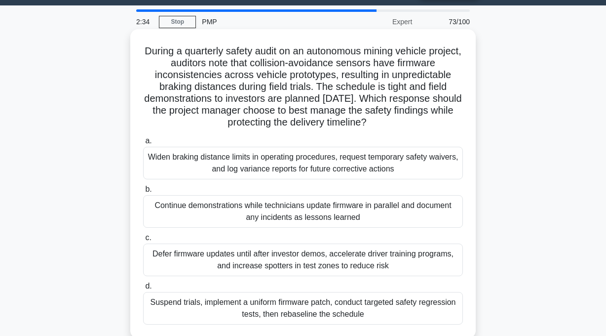
click at [199, 259] on div "Defer firmware updates until after investor demos, accelerate driver training p…" at bounding box center [303, 259] width 320 height 33
click at [143, 241] on input "c. Defer firmware updates until after investor demos, accelerate driver trainin…" at bounding box center [143, 238] width 0 height 6
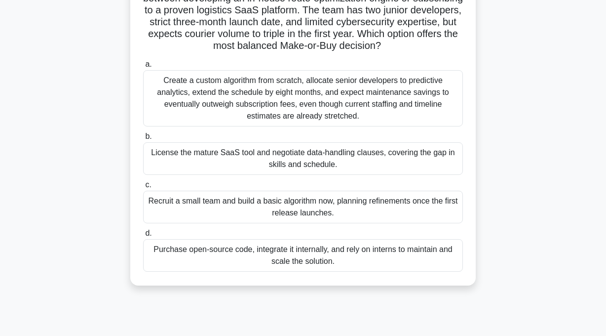
scroll to position [94, 0]
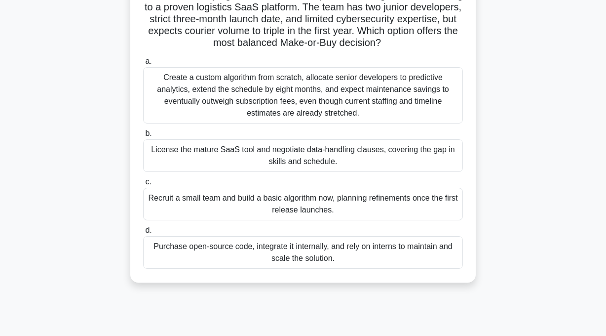
click at [323, 248] on div "Purchase open-source code, integrate it internally, and rely on interns to main…" at bounding box center [303, 252] width 320 height 33
click at [143, 234] on input "d. Purchase open-source code, integrate it internally, and rely on interns to m…" at bounding box center [143, 230] width 0 height 6
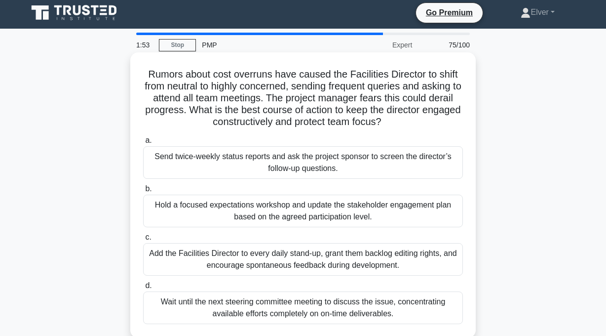
scroll to position [0, 0]
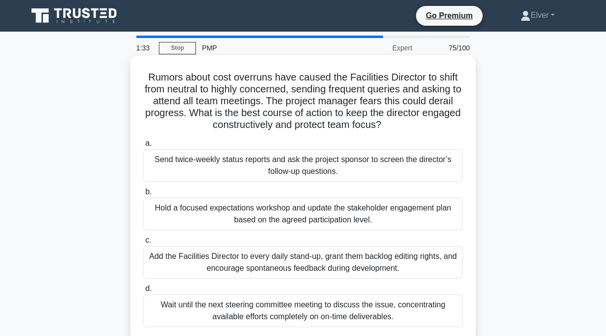
click at [292, 206] on div "Hold a focused expectations workshop and update the stakeholder engagement plan…" at bounding box center [303, 213] width 320 height 33
click at [143, 195] on input "b. Hold a focused expectations workshop and update the stakeholder engagement p…" at bounding box center [143, 192] width 0 height 6
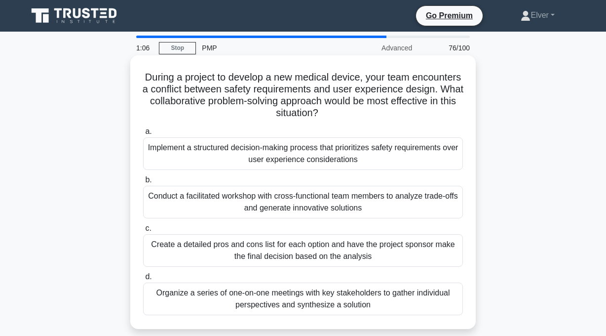
click at [291, 299] on div "Organize a series of one-on-one meetings with key stakeholders to gather indivi…" at bounding box center [303, 298] width 320 height 33
click at [143, 280] on input "d. Organize a series of one-on-one meetings with key stakeholders to gather ind…" at bounding box center [143, 277] width 0 height 6
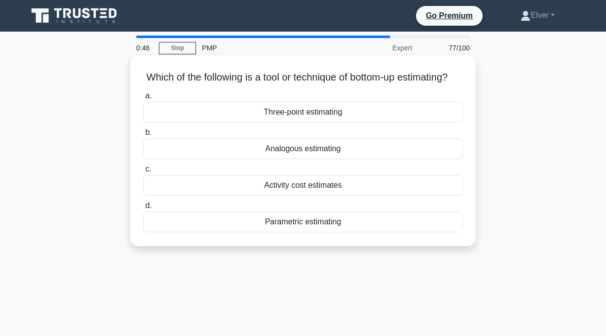
drag, startPoint x: 306, startPoint y: 200, endPoint x: 286, endPoint y: 194, distance: 20.9
click at [286, 194] on div "Activity cost estimates" at bounding box center [303, 185] width 320 height 21
click at [143, 172] on input "c. Activity cost estimates" at bounding box center [143, 169] width 0 height 6
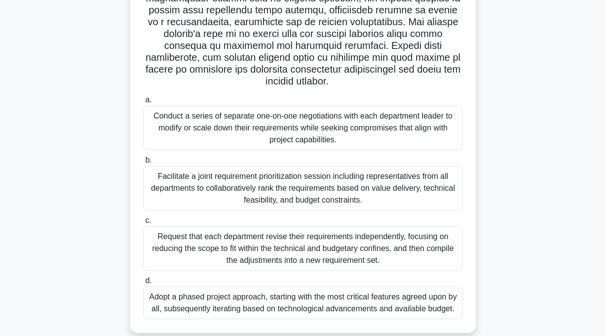
scroll to position [171, 0]
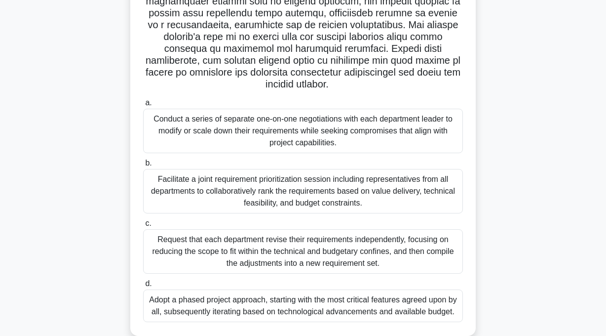
click at [256, 240] on div "Request that each department revise their requirements independently, focusing …" at bounding box center [303, 251] width 320 height 44
click at [143, 227] on input "c. Request that each department revise their requirements independently, focusi…" at bounding box center [143, 223] width 0 height 6
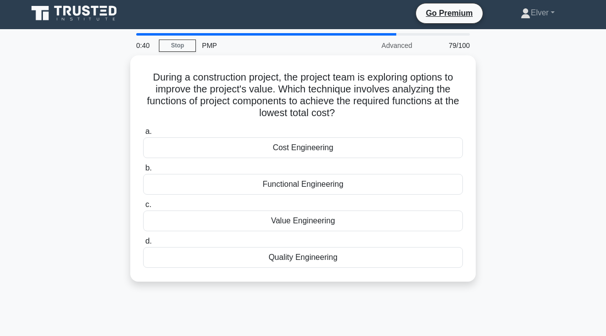
scroll to position [0, 0]
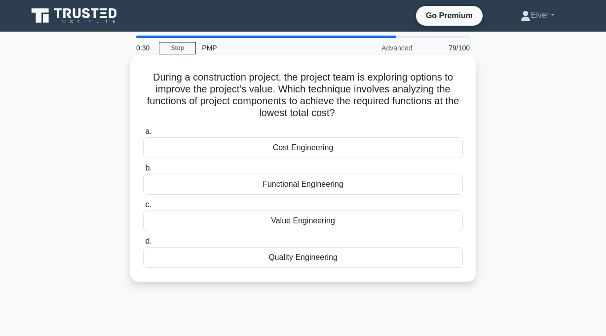
click at [300, 192] on div "Functional Engineering" at bounding box center [303, 184] width 320 height 21
click at [143, 171] on input "b. Functional Engineering" at bounding box center [143, 168] width 0 height 6
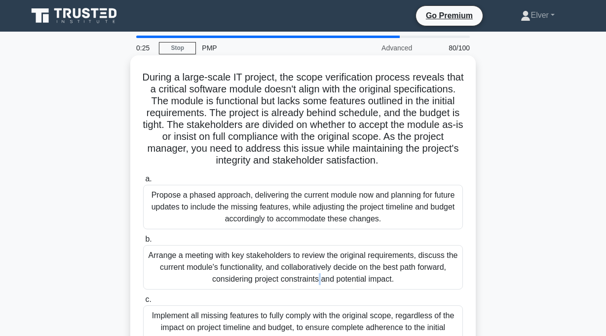
drag, startPoint x: 610, startPoint y: 187, endPoint x: 178, endPoint y: 277, distance: 441.2
click at [178, 277] on div "Arrange a meeting with key stakeholders to review the original requirements, di…" at bounding box center [303, 267] width 320 height 44
click at [165, 274] on div "Arrange a meeting with key stakeholders to review the original requirements, di…" at bounding box center [303, 267] width 320 height 44
click at [143, 242] on input "b. Arrange a meeting with key stakeholders to review the original requirements,…" at bounding box center [143, 239] width 0 height 6
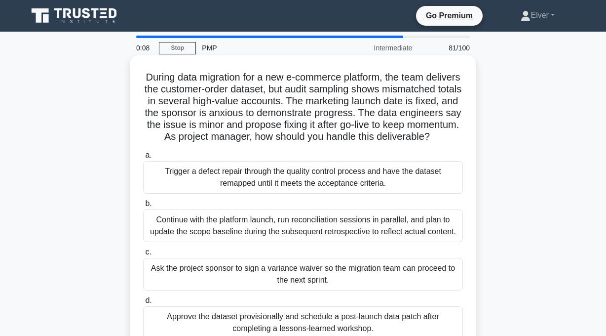
click at [196, 241] on div "Continue with the platform launch, run reconciliation sessions in parallel, and…" at bounding box center [303, 225] width 320 height 33
click at [143, 207] on input "b. Continue with the platform launch, run reconciliation sessions in parallel, …" at bounding box center [143, 203] width 0 height 6
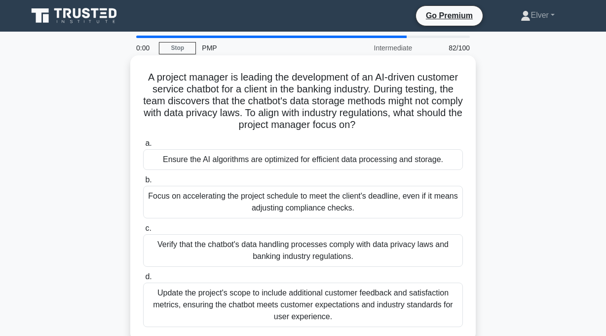
click at [216, 260] on div "Verify that the chatbot's data handling processes comply with data privacy laws…" at bounding box center [303, 250] width 320 height 33
click at [143, 232] on input "c. Verify that the chatbot's data handling processes comply with data privacy l…" at bounding box center [143, 228] width 0 height 6
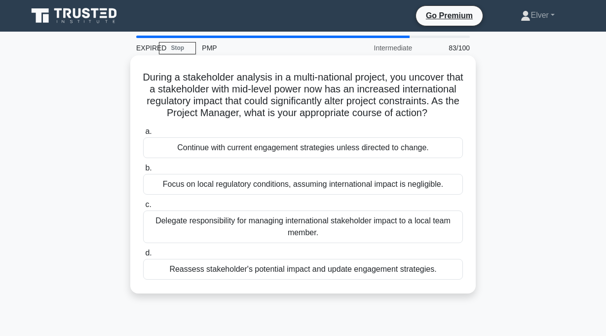
click at [189, 239] on div "Delegate responsibility for managing international stakeholder impact to a loca…" at bounding box center [303, 226] width 320 height 33
click at [143, 208] on input "c. Delegate responsibility for managing international stakeholder impact to a l…" at bounding box center [143, 204] width 0 height 6
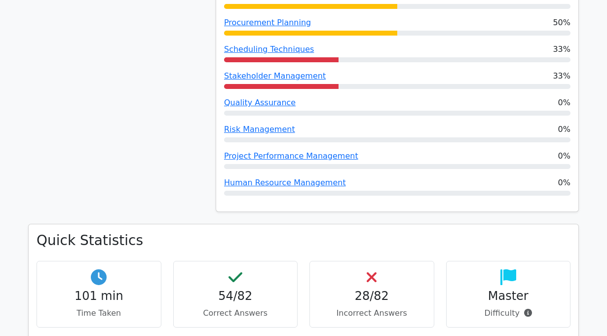
scroll to position [1216, 0]
